Goal: Communication & Community: Answer question/provide support

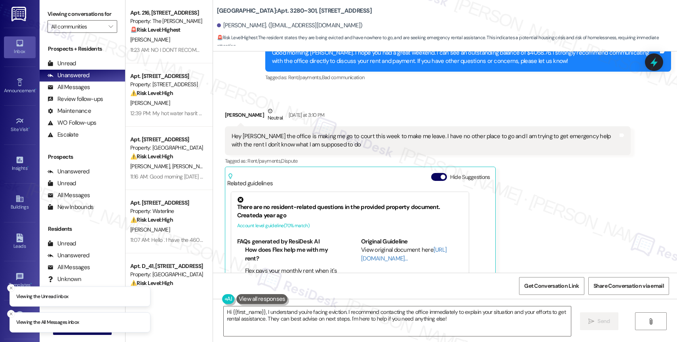
scroll to position [1698, 0]
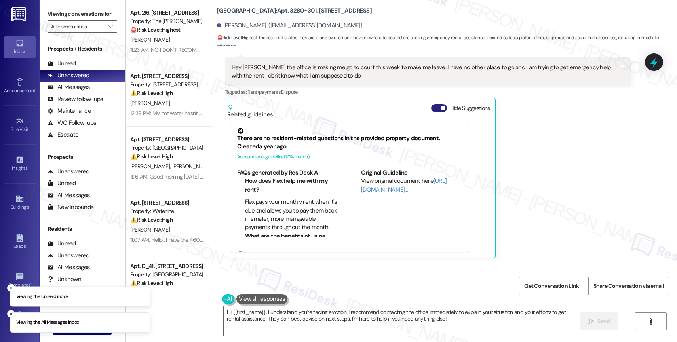
click at [431, 112] on button "Hide Suggestions" at bounding box center [439, 108] width 16 height 8
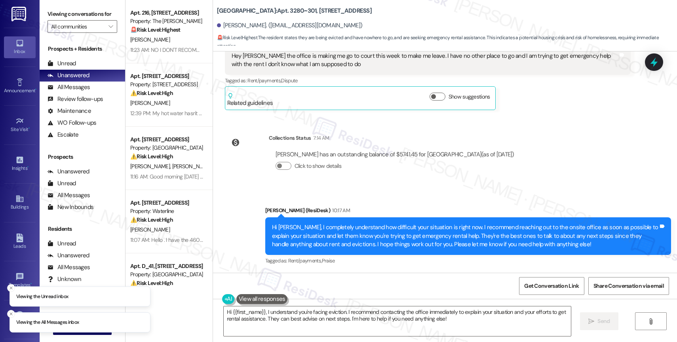
scroll to position [1718, 0]
click at [406, 169] on div "Click to show details" at bounding box center [395, 166] width 239 height 8
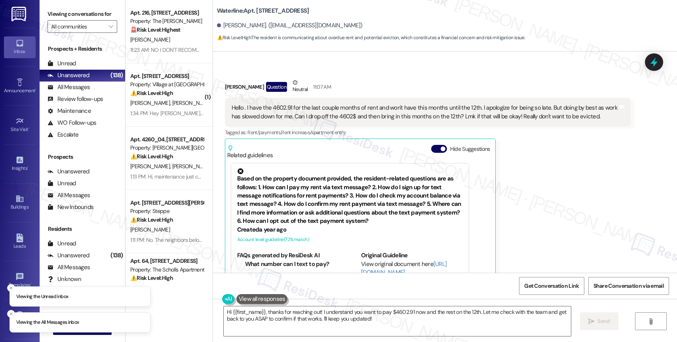
scroll to position [3415, 0]
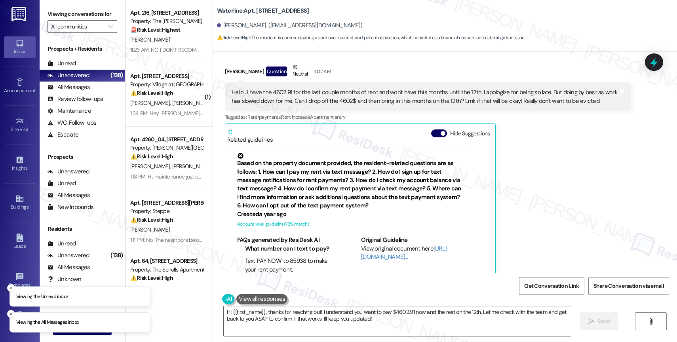
click at [433, 126] on div "Related guidelines Hide Suggestions" at bounding box center [360, 135] width 266 height 19
click at [431, 130] on button "Hide Suggestions" at bounding box center [439, 134] width 16 height 8
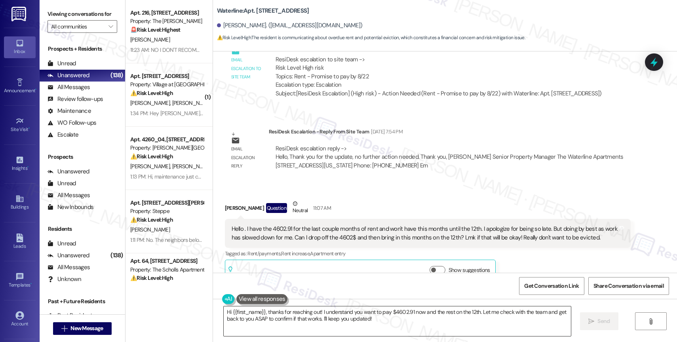
click at [374, 324] on textarea "Hi {{first_name}}, thanks for reaching out! I understand you want to pay $4602.…" at bounding box center [397, 322] width 347 height 30
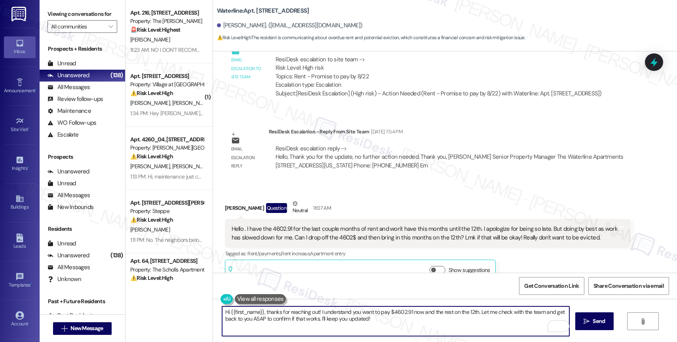
click at [390, 325] on textarea "Hi {{first_name}}, thanks for reaching out! I understand you want to pay $4602.…" at bounding box center [395, 322] width 347 height 30
type textarea "Hi {{first_name}}, thanks for reaching out! I understand you want to pay $4602.…"
click at [599, 328] on button " Send" at bounding box center [595, 322] width 38 height 18
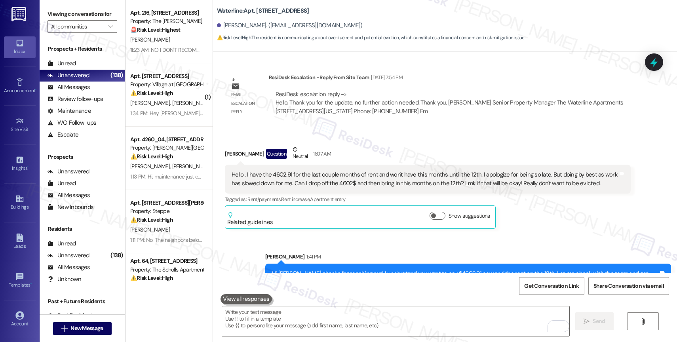
scroll to position [3342, 0]
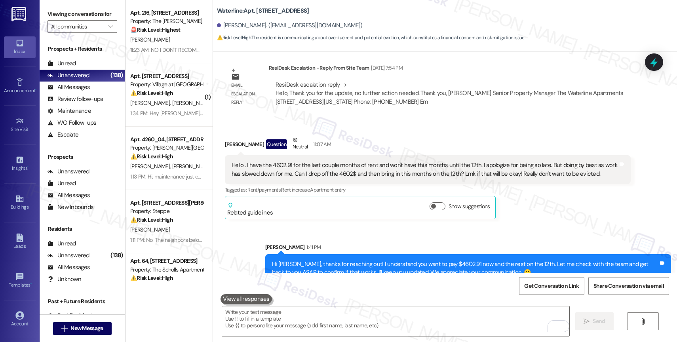
click at [340, 237] on div "Sent via SMS Sarah 1:41 PM Hi Maria, thanks for reaching out! I understand you …" at bounding box center [468, 263] width 418 height 52
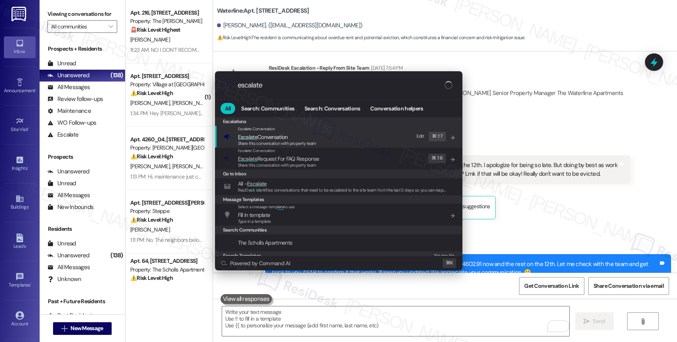
type input "escalate"
click at [294, 135] on span "Escalate Conversation" at bounding box center [277, 137] width 78 height 9
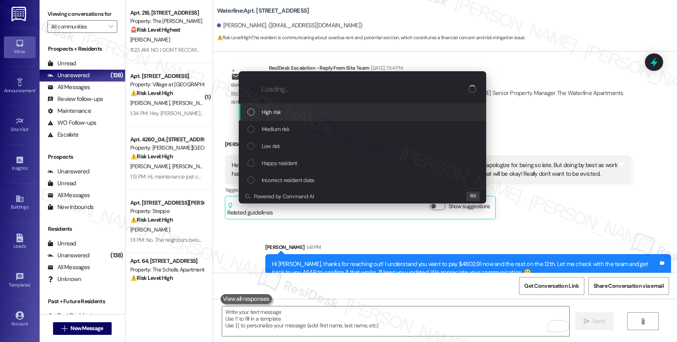
click at [284, 110] on div "High risk" at bounding box center [364, 112] width 232 height 9
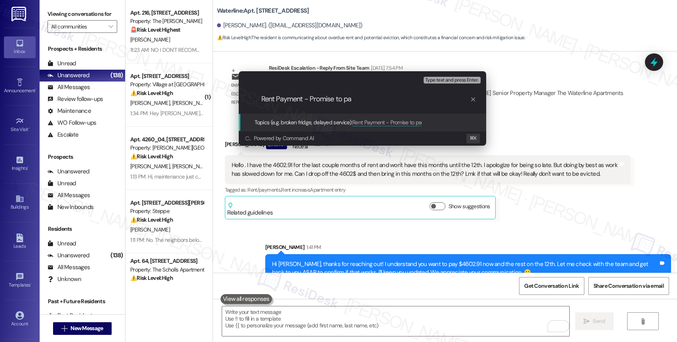
type input "Rent Payment - Promise to pay"
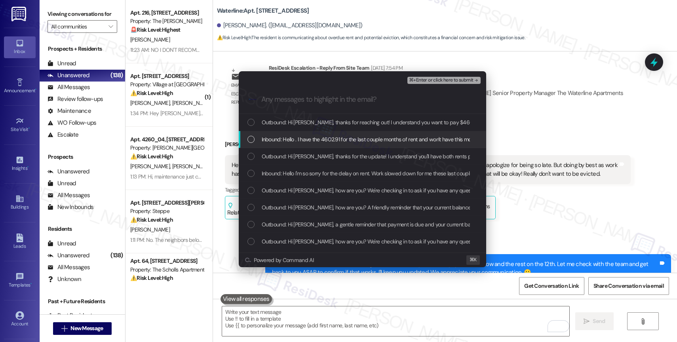
click at [355, 138] on span "Inbound: Hello . I have the 4602.91 for the last couple months of rent and won'…" at bounding box center [620, 139] width 717 height 9
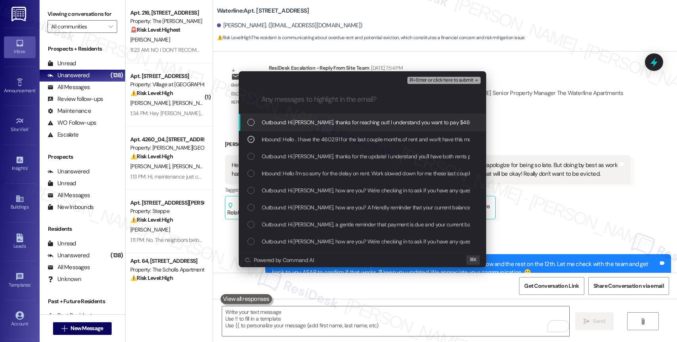
click at [443, 78] on span "⌘+Enter or click here to submit" at bounding box center [441, 81] width 64 height 6
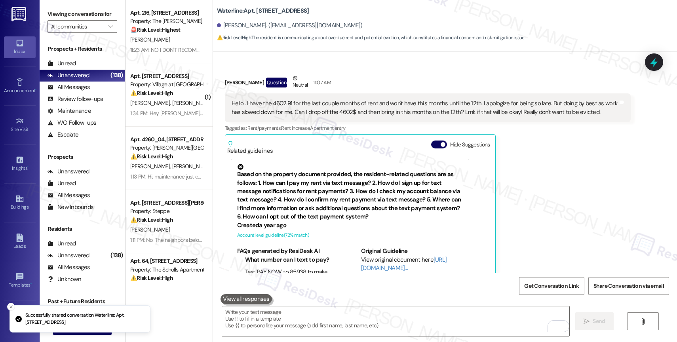
scroll to position [3415, 0]
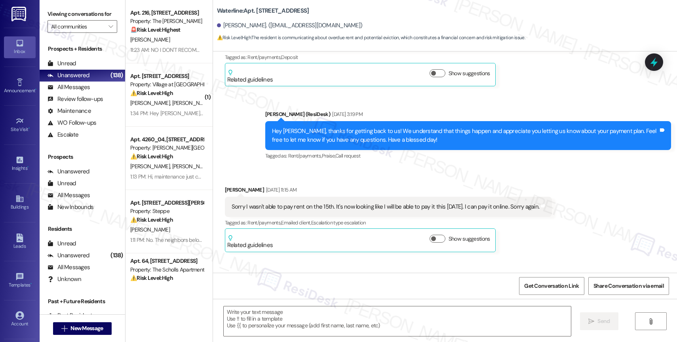
type textarea "Fetching suggested responses. Please feel free to read through the conversation…"
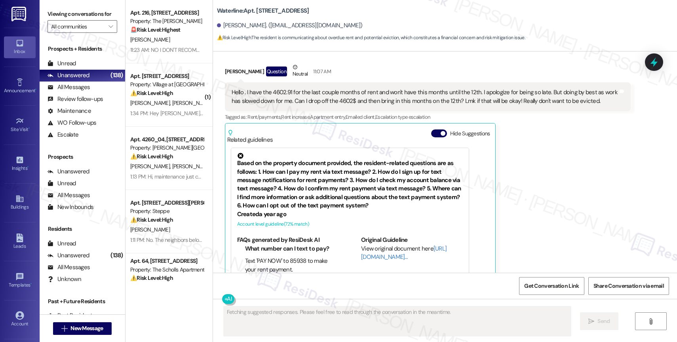
click at [431, 130] on button "Hide Suggestions" at bounding box center [439, 134] width 16 height 8
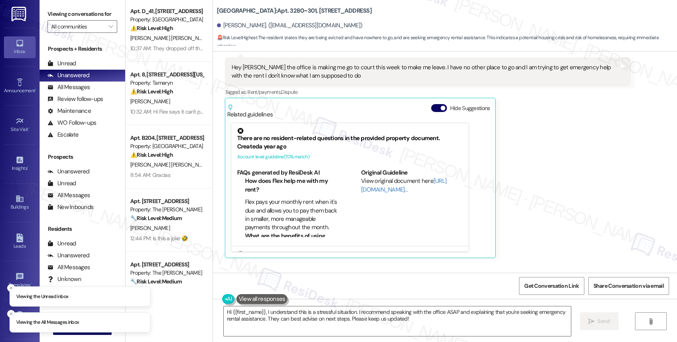
scroll to position [547, 0]
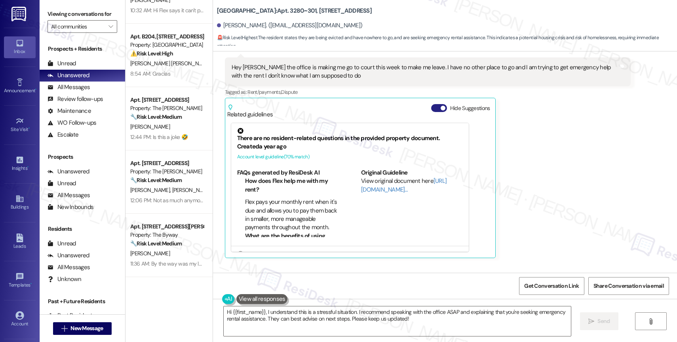
click at [431, 112] on button "Hide Suggestions" at bounding box center [439, 108] width 16 height 8
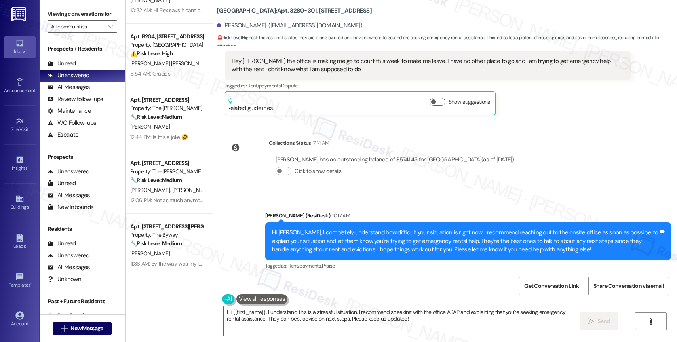
scroll to position [1718, 0]
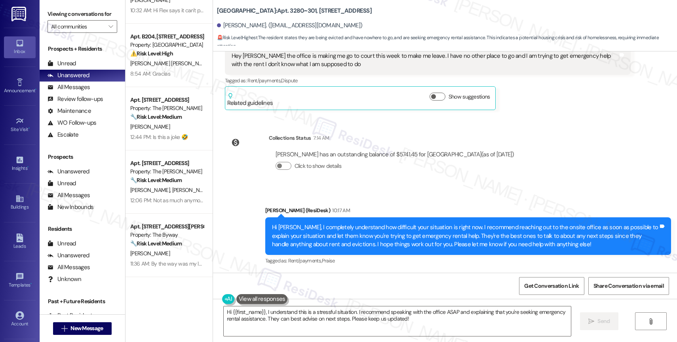
click at [370, 185] on div "Collections Status 7:14 AM Stacy Jaycox has an outstanding balance of $5741.45 …" at bounding box center [373, 158] width 308 height 61
click at [390, 192] on div "Sent via SMS Sarah (ResiDesk) 10:17 AM Hi Stacy, I completely understand how di…" at bounding box center [445, 231] width 464 height 84
click at [107, 31] on span "" at bounding box center [111, 26] width 8 height 13
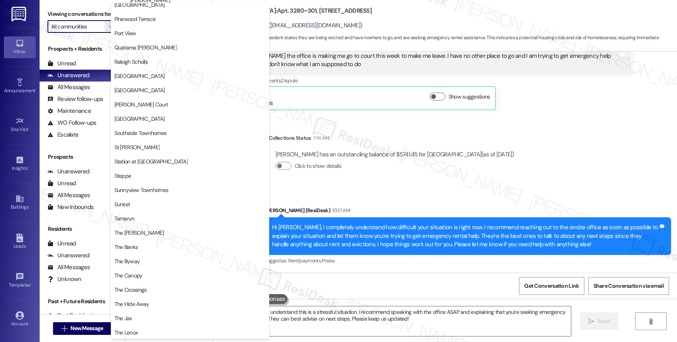
scroll to position [1461, 0]
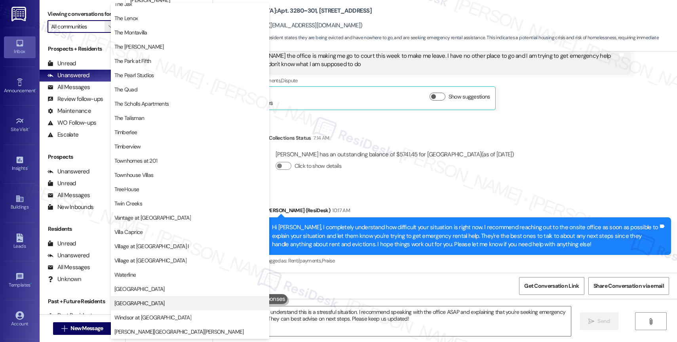
click at [143, 299] on button "Willow Tree Place" at bounding box center [190, 303] width 158 height 14
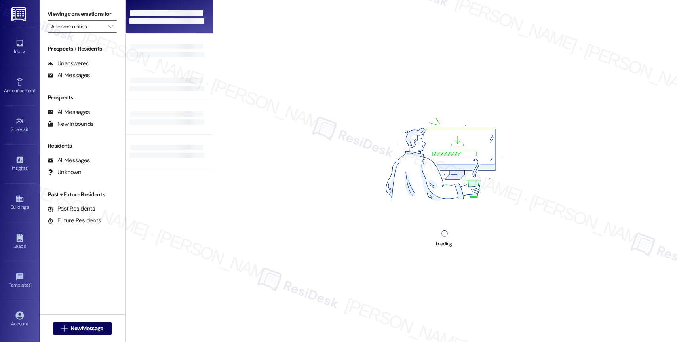
type input "Willow Tree Place"
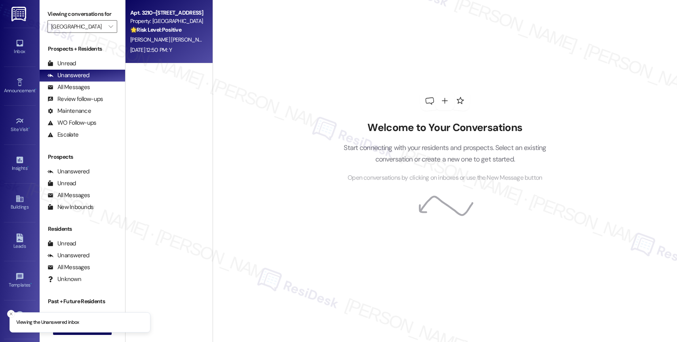
click at [155, 38] on span "D. Martinez Zuniga" at bounding box center [170, 39] width 80 height 7
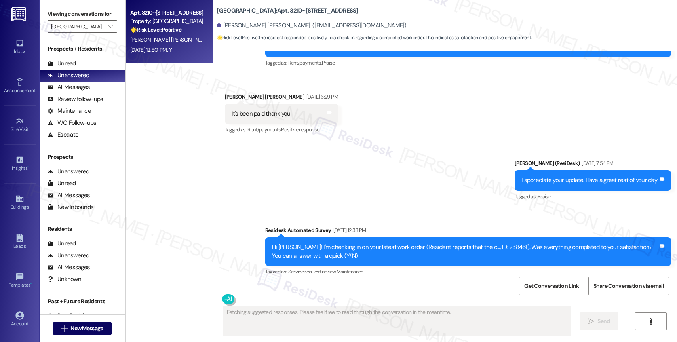
scroll to position [1390, 0]
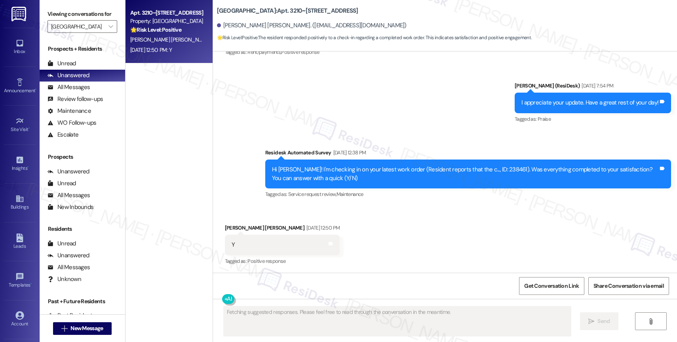
click at [369, 227] on div "Received via SMS Daniela Martinez Zuniga Aug 29, 2025 at 12:50 PM Y Tags and no…" at bounding box center [445, 239] width 464 height 67
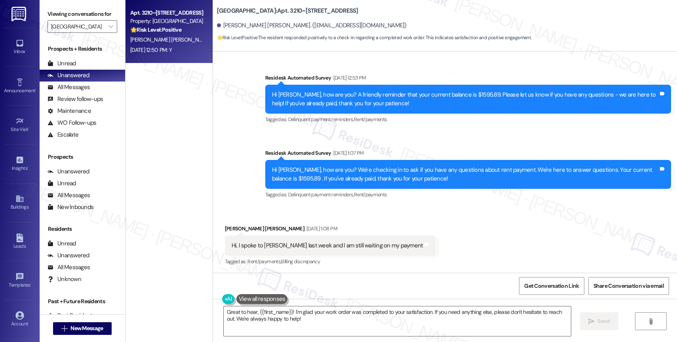
scroll to position [1463, 0]
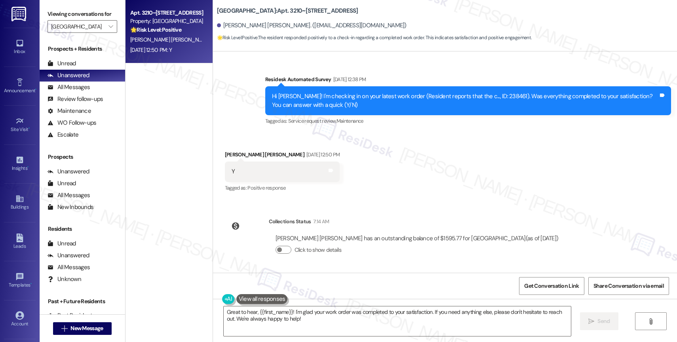
click at [410, 178] on div "Received via SMS Daniela Martinez Zuniga Aug 29, 2025 at 12:50 PM Y Tags and no…" at bounding box center [445, 166] width 464 height 67
click at [336, 316] on textarea "Great to hear, {{first_name}}! I'm glad your work order was completed to your s…" at bounding box center [397, 322] width 347 height 30
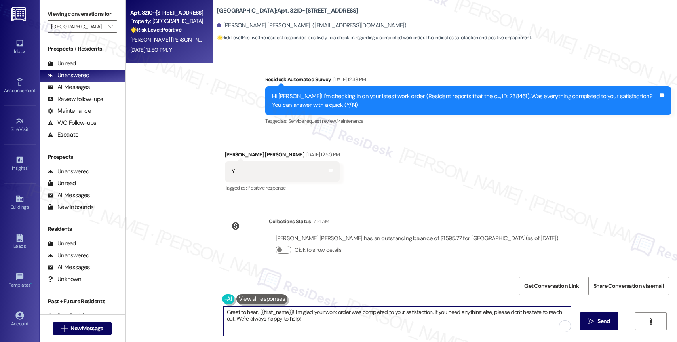
click at [336, 316] on textarea "Great to hear, {{first_name}}! I'm glad your work order was completed to your s…" at bounding box center [397, 322] width 347 height 30
paste textarea "Hi {{first_name}}, I hope you’re having a wonderful day! I’m sorry for the dela…"
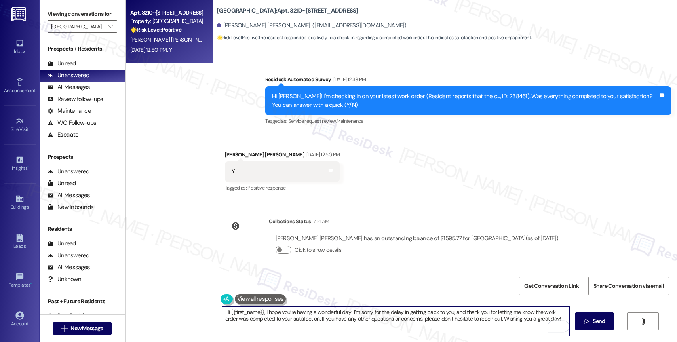
click at [223, 312] on textarea "Hi {{first_name}}, I hope you’re having a wonderful day! I’m sorry for the dela…" at bounding box center [395, 322] width 347 height 30
type textarea "Hey {{first_name}}, I hope you’re having a wonderful day! I’m sorry for the del…"
click at [578, 319] on button " Send" at bounding box center [595, 322] width 38 height 18
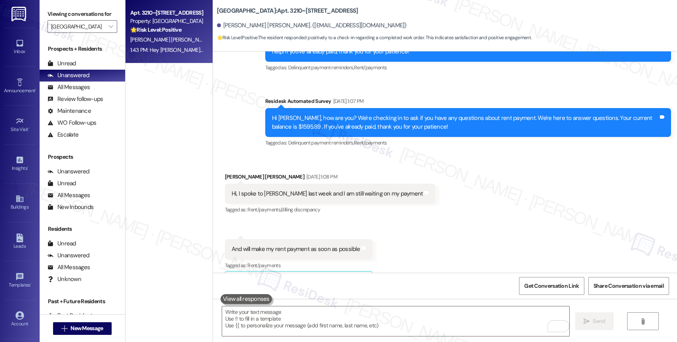
scroll to position [1505, 0]
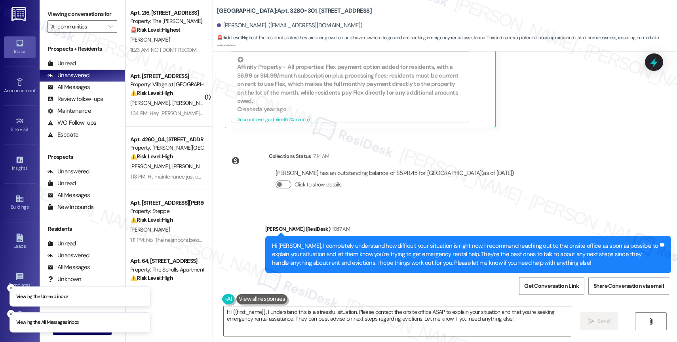
scroll to position [1855, 0]
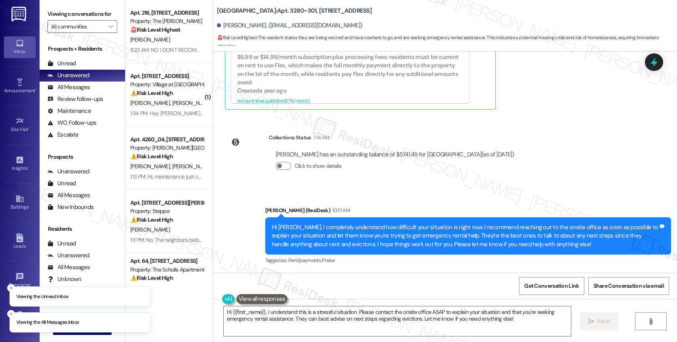
click at [479, 176] on div "Click to show details" at bounding box center [395, 167] width 239 height 17
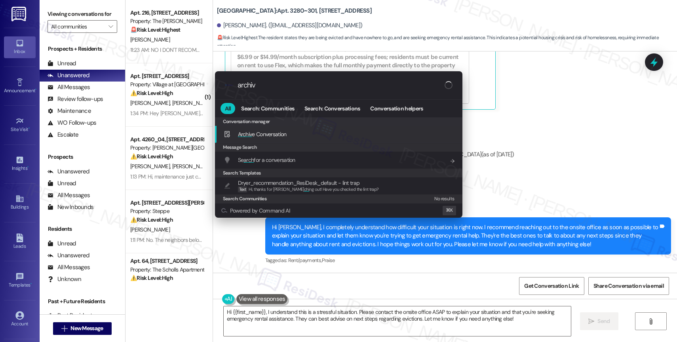
type input "archive"
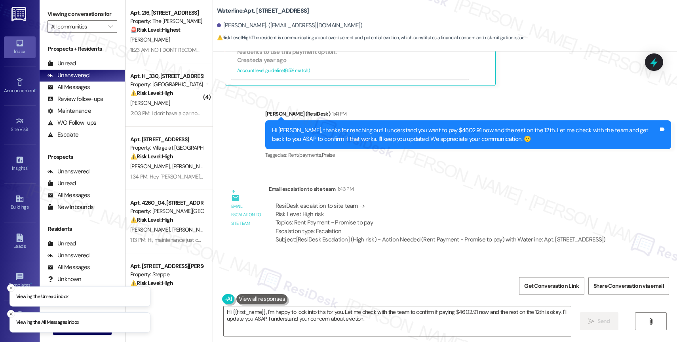
scroll to position [3661, 0]
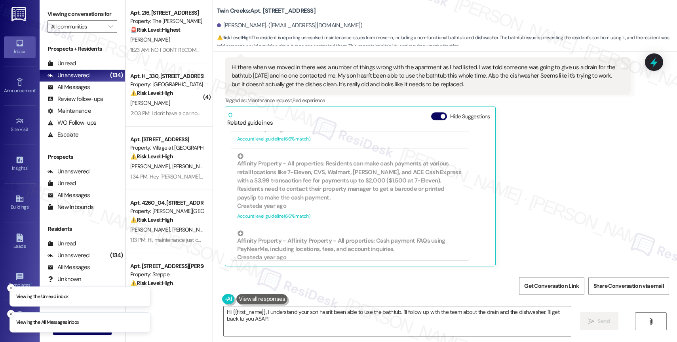
scroll to position [2257, 0]
click at [431, 116] on button "Hide Suggestions" at bounding box center [439, 117] width 16 height 8
